Goal: Task Accomplishment & Management: Complete application form

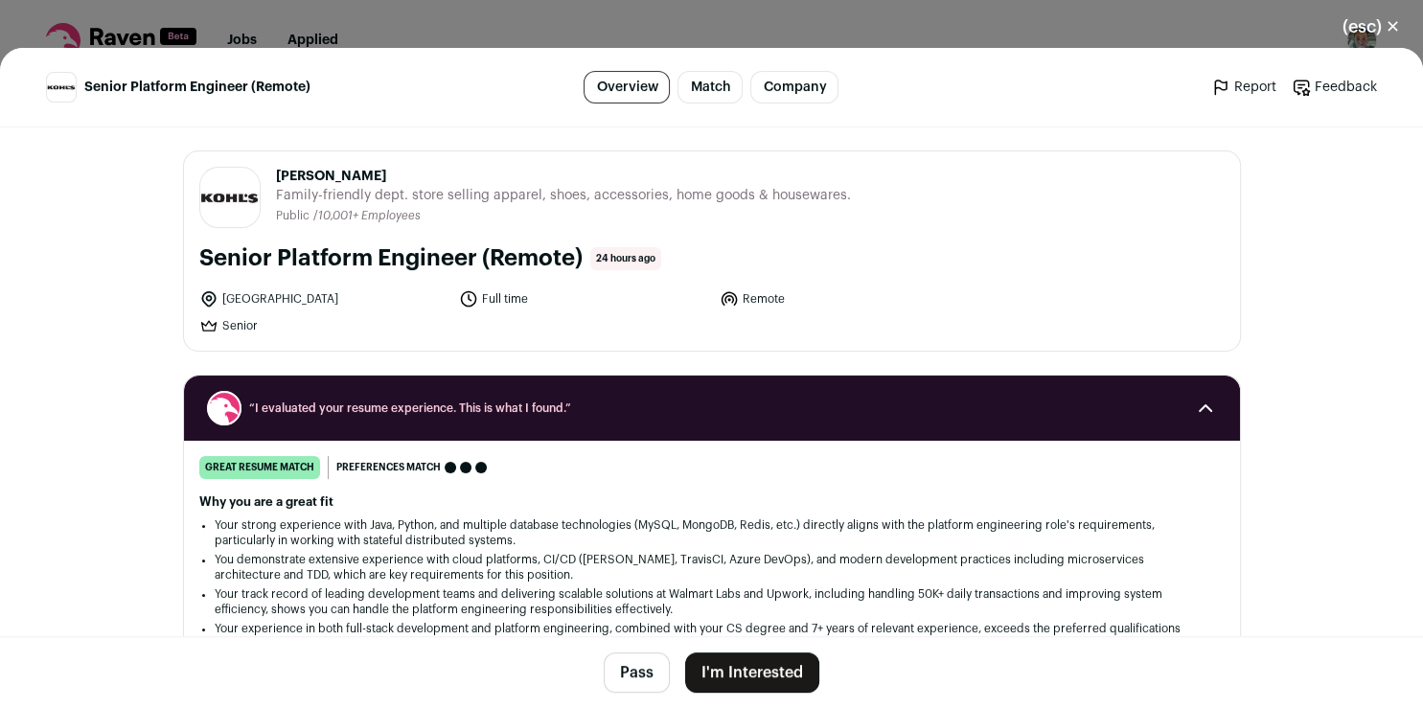
click at [768, 665] on button "I'm Interested" at bounding box center [752, 672] width 134 height 40
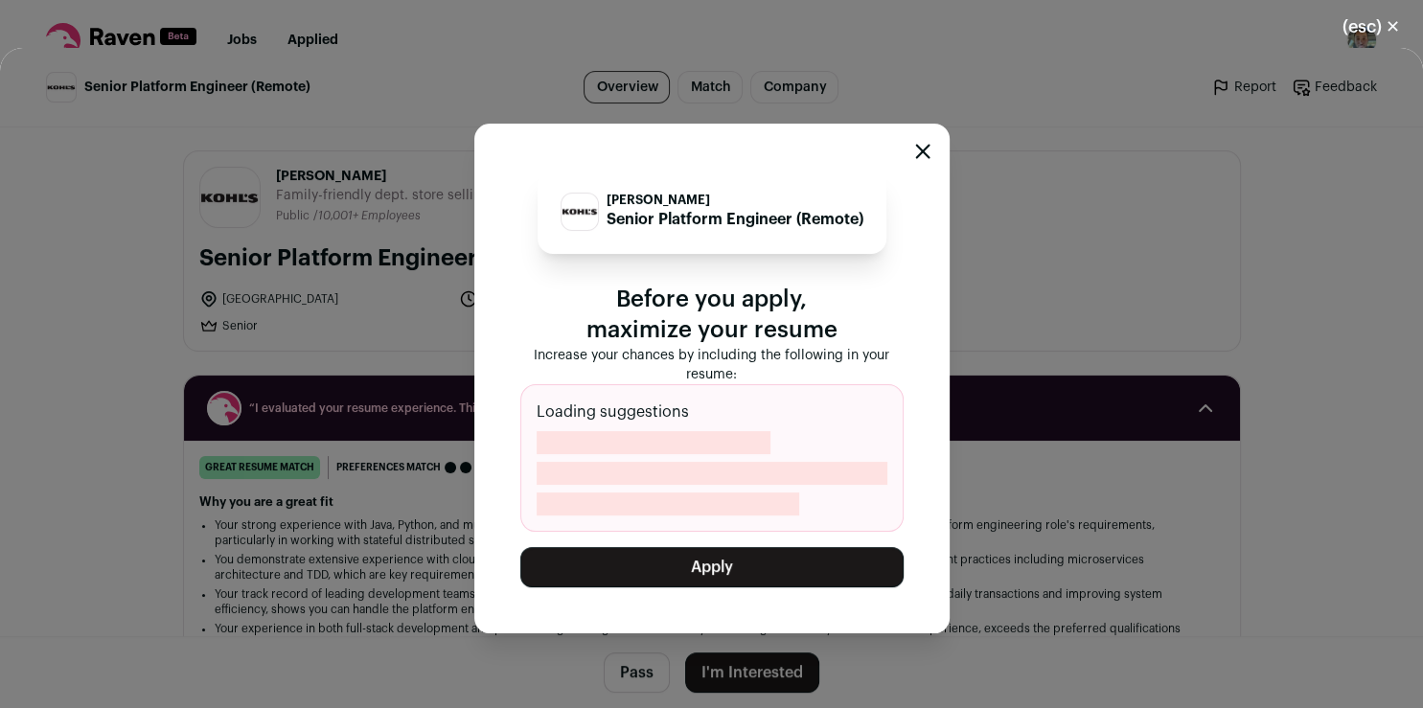
click at [750, 554] on button "Apply" at bounding box center [711, 567] width 383 height 40
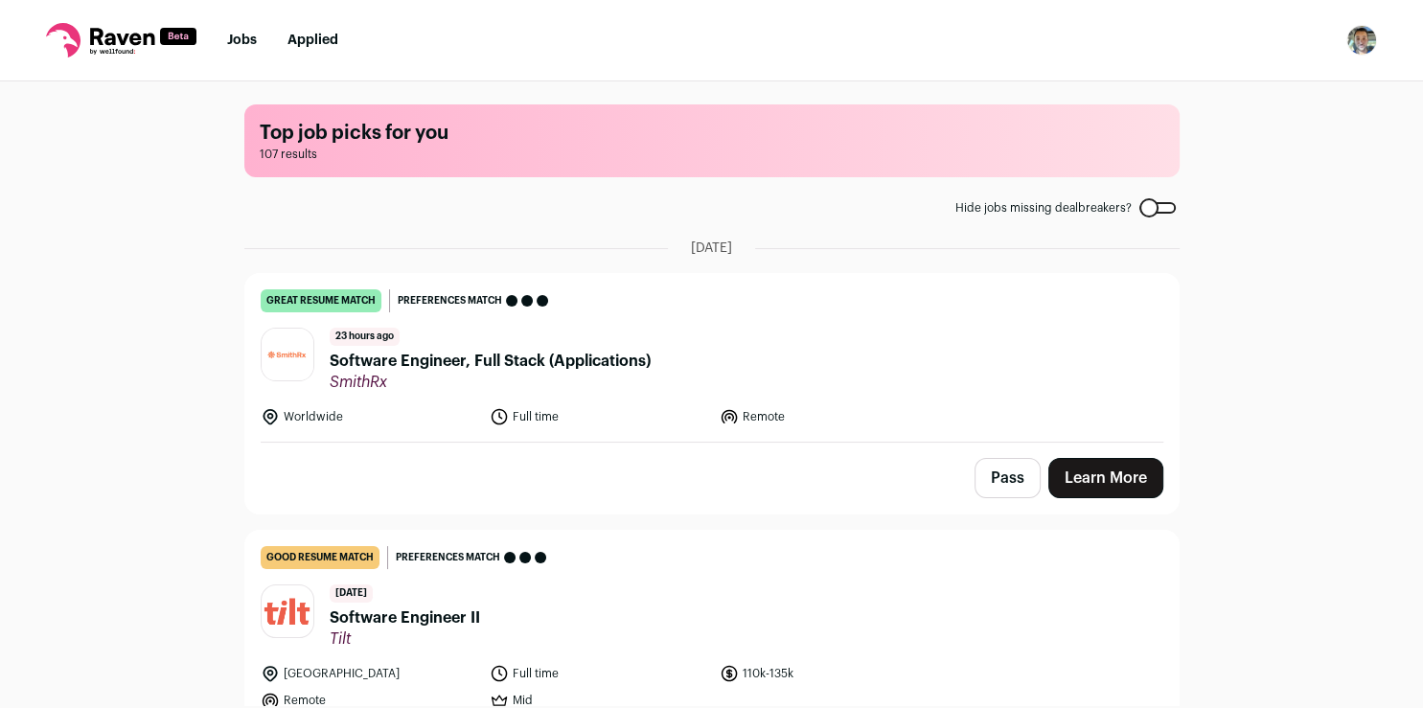
click at [1077, 484] on link "Learn More" at bounding box center [1105, 478] width 115 height 40
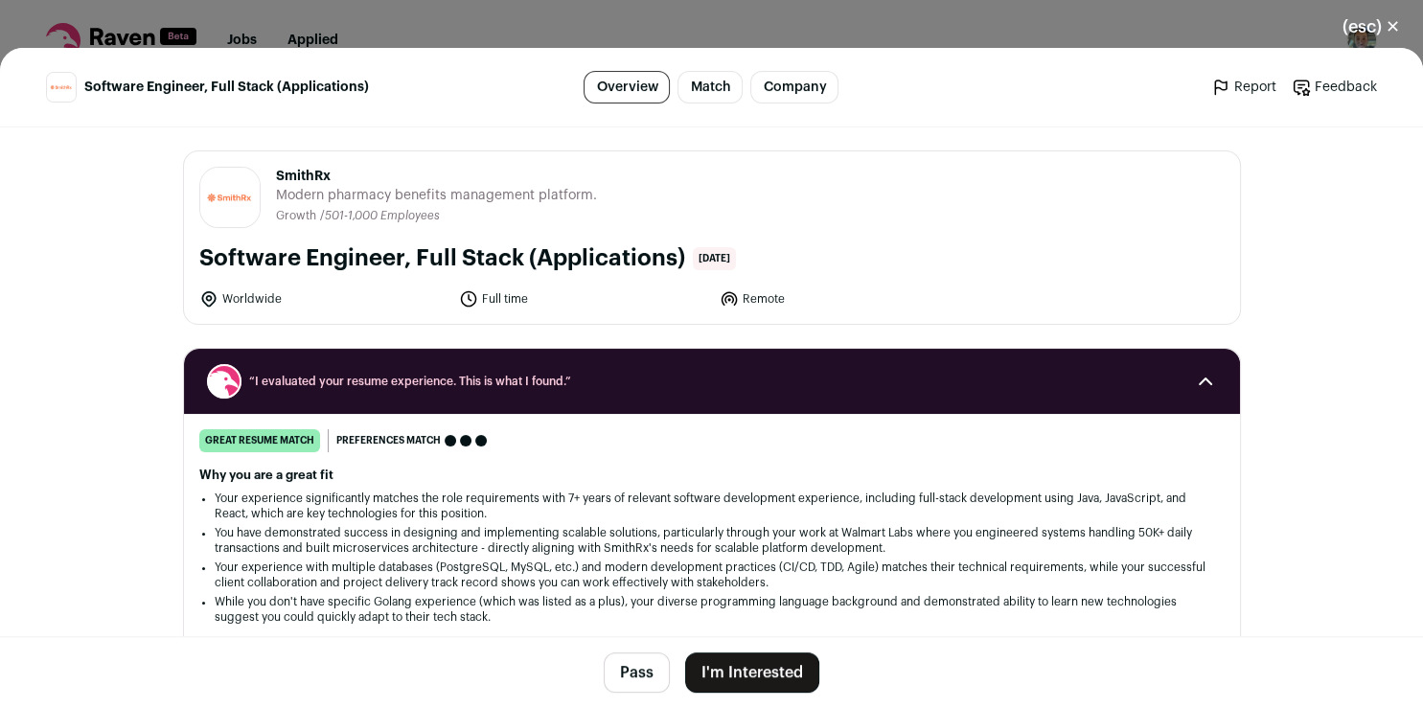
click at [758, 669] on button "I'm Interested" at bounding box center [752, 672] width 134 height 40
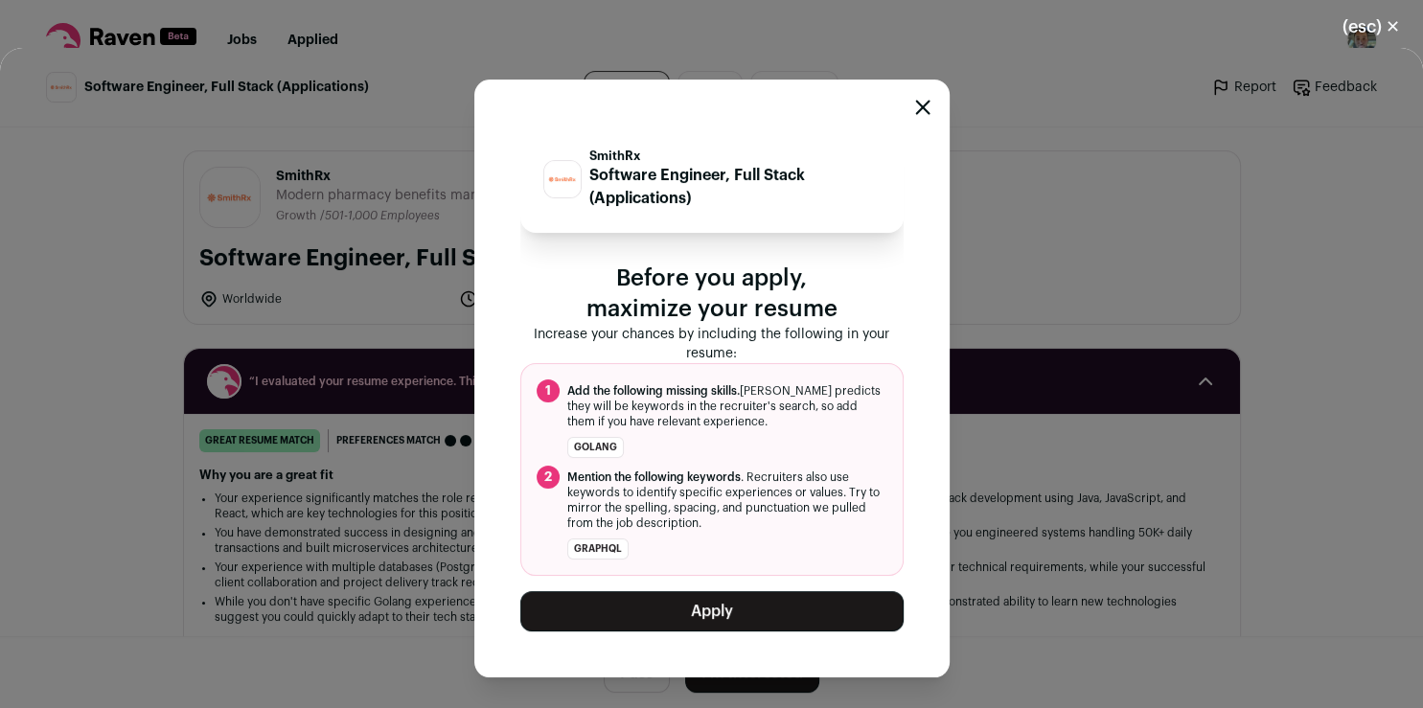
click at [711, 618] on button "Apply" at bounding box center [711, 611] width 383 height 40
